Goal: Task Accomplishment & Management: Use online tool/utility

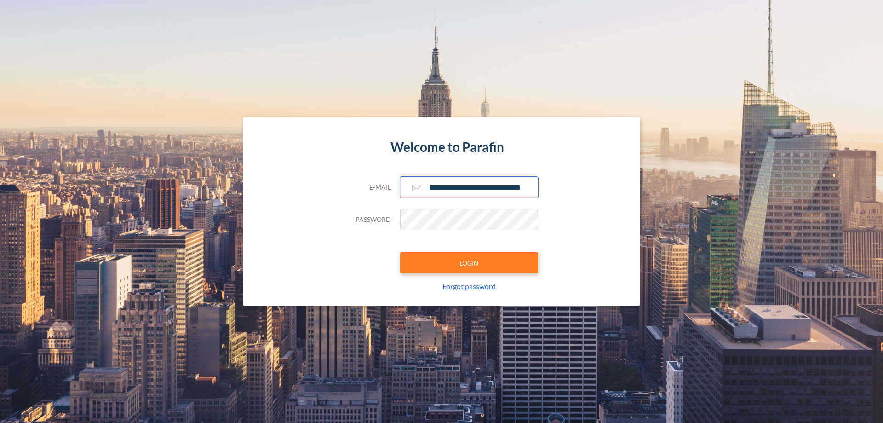
type input "**********"
click at [469, 263] on button "LOGIN" at bounding box center [469, 262] width 138 height 21
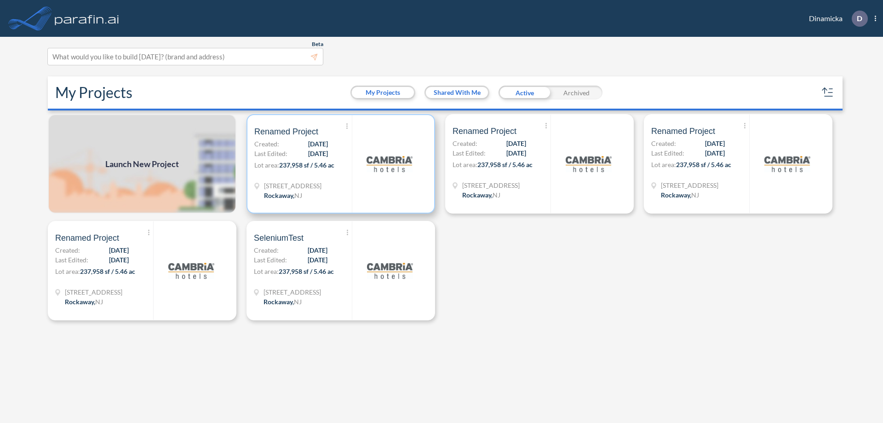
scroll to position [2, 0]
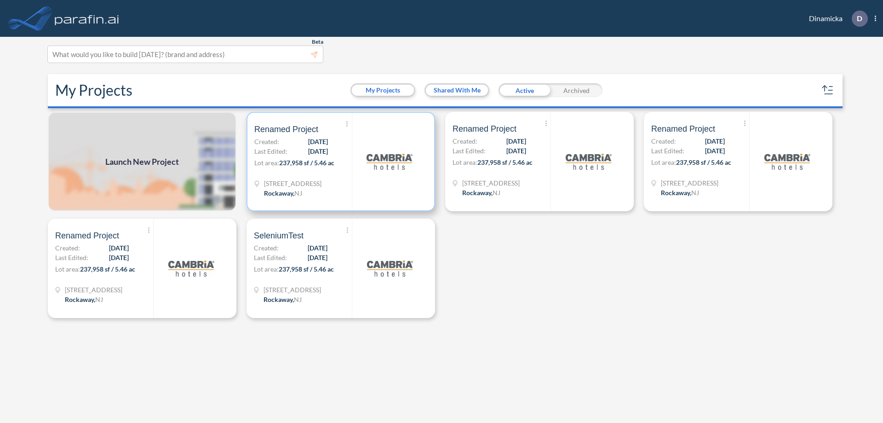
click at [341, 161] on p "Lot area: 237,958 sf / 5.46 ac" at bounding box center [303, 164] width 98 height 13
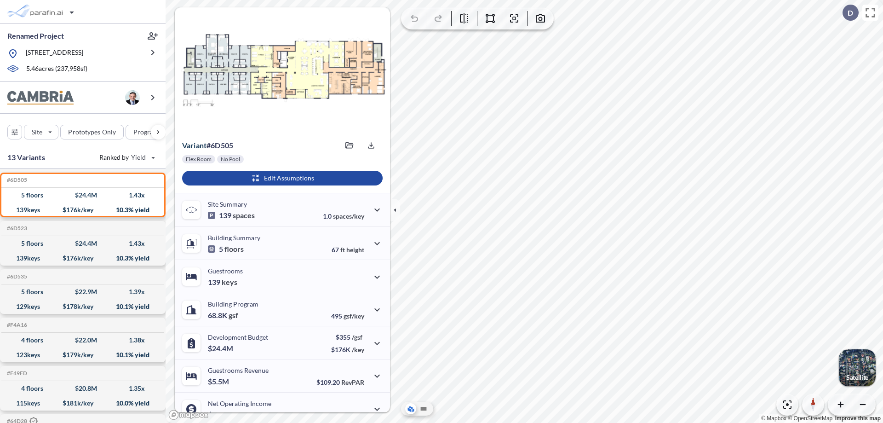
scroll to position [46, 0]
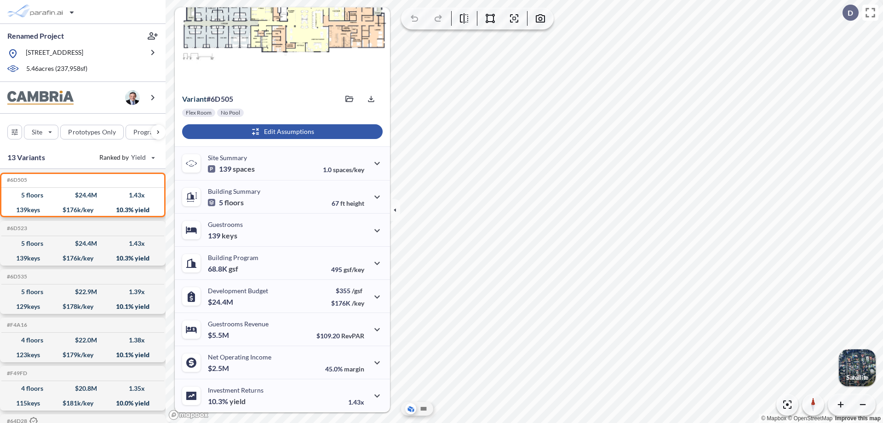
click at [281, 132] on div "button" at bounding box center [282, 131] width 201 height 15
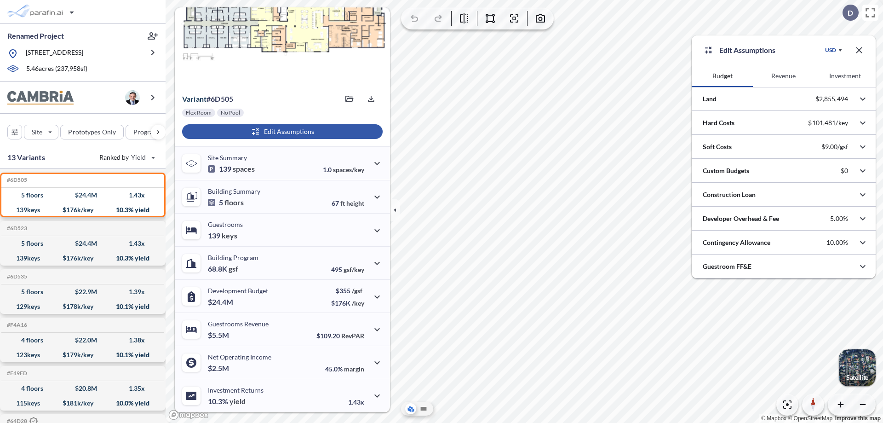
click at [783, 76] on button "Revenue" at bounding box center [783, 76] width 61 height 22
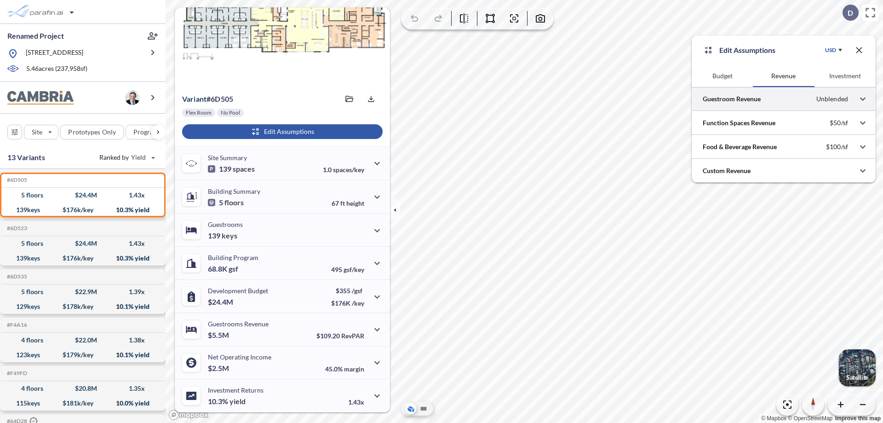
click at [784, 99] on div at bounding box center [784, 98] width 184 height 23
